Goal: Task Accomplishment & Management: Manage account settings

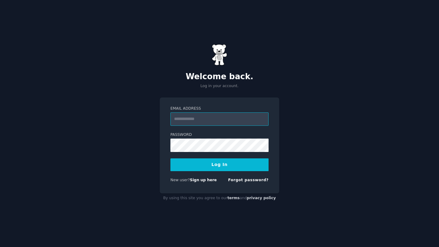
paste input "**********"
type input "**********"
